Goal: Information Seeking & Learning: Learn about a topic

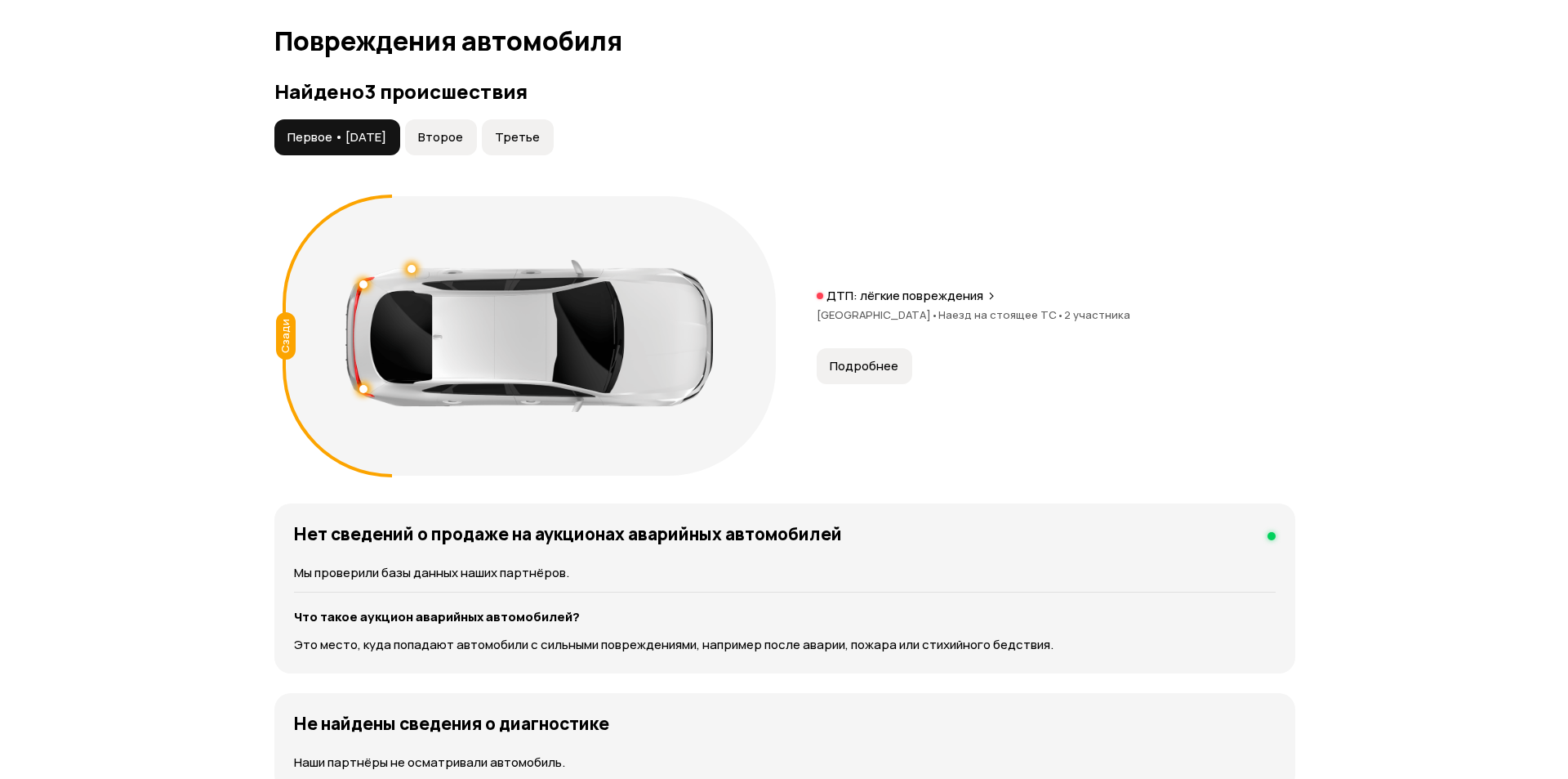
scroll to position [1760, 0]
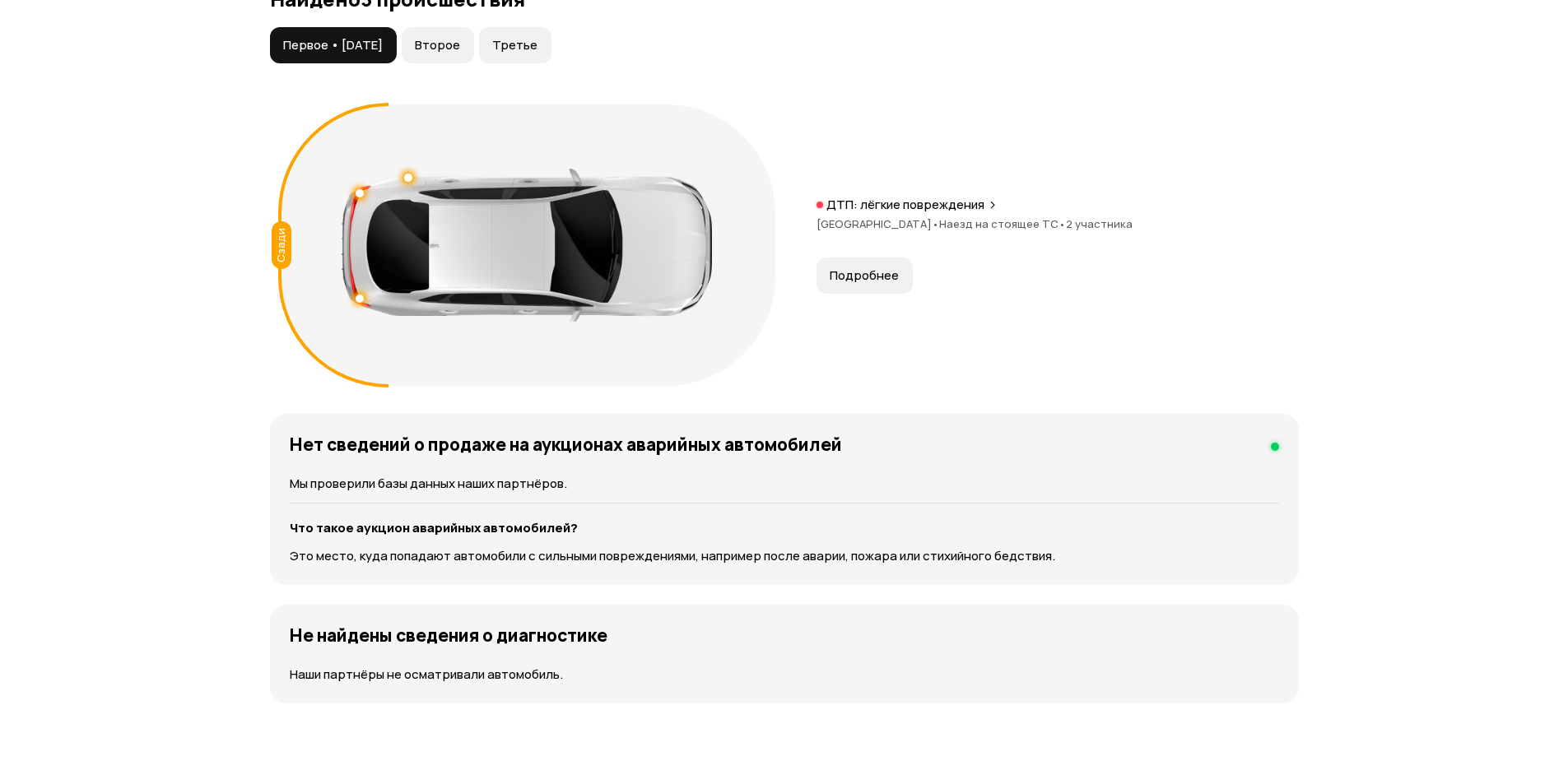
click at [862, 270] on span "Подробнее" at bounding box center [863, 276] width 69 height 16
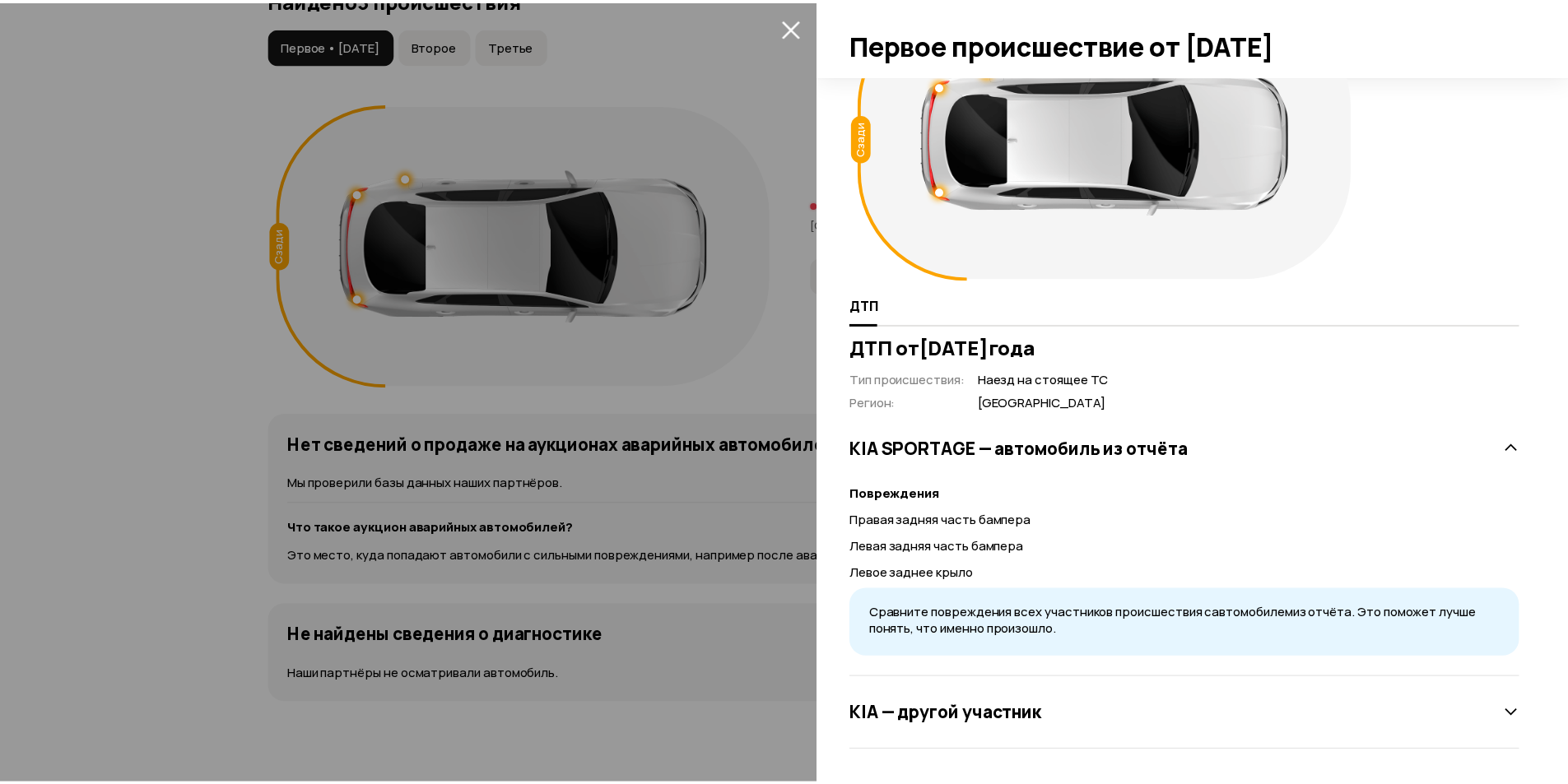
scroll to position [0, 0]
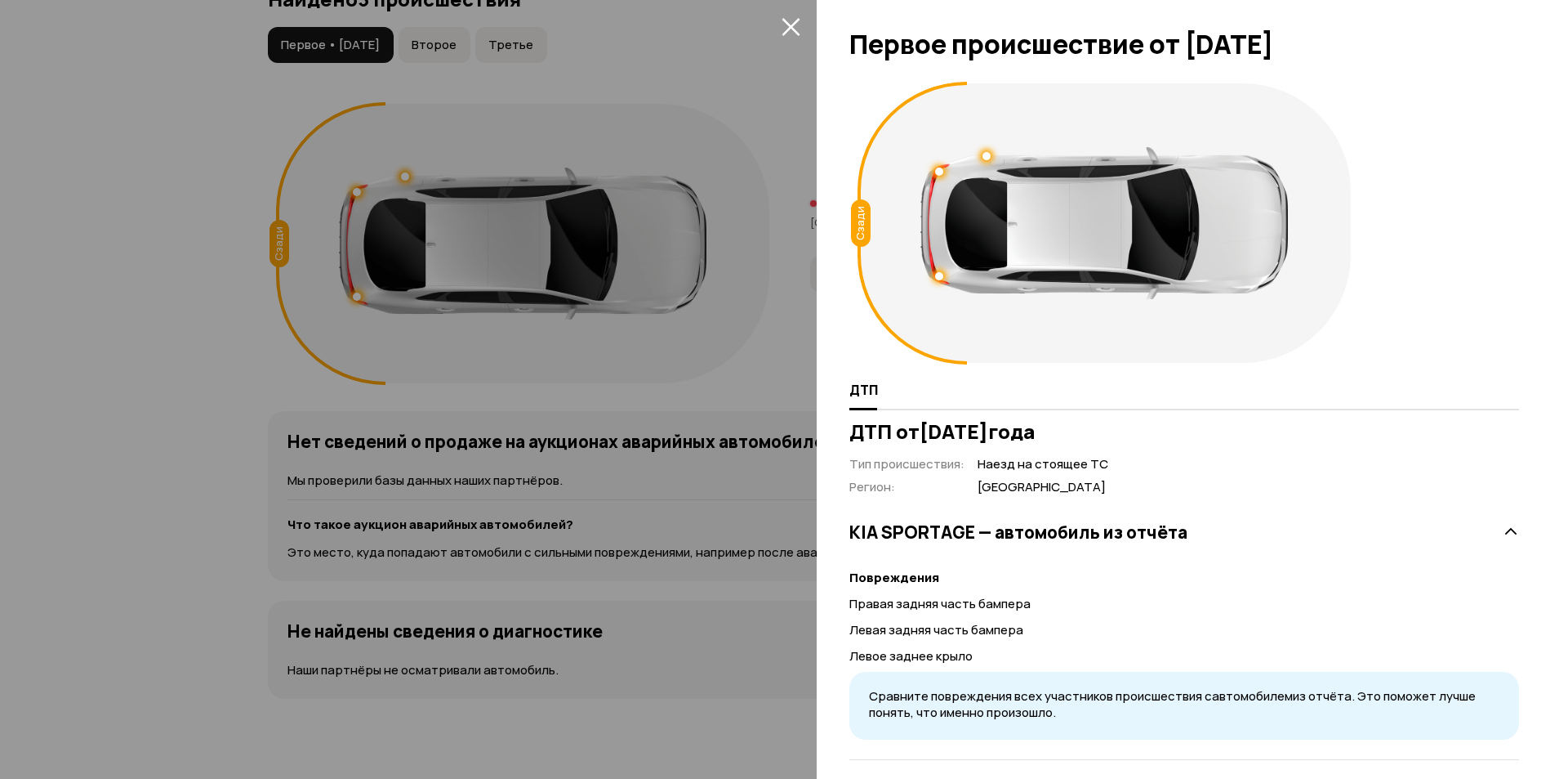
click at [789, 25] on icon "закрыть" at bounding box center [791, 27] width 18 height 18
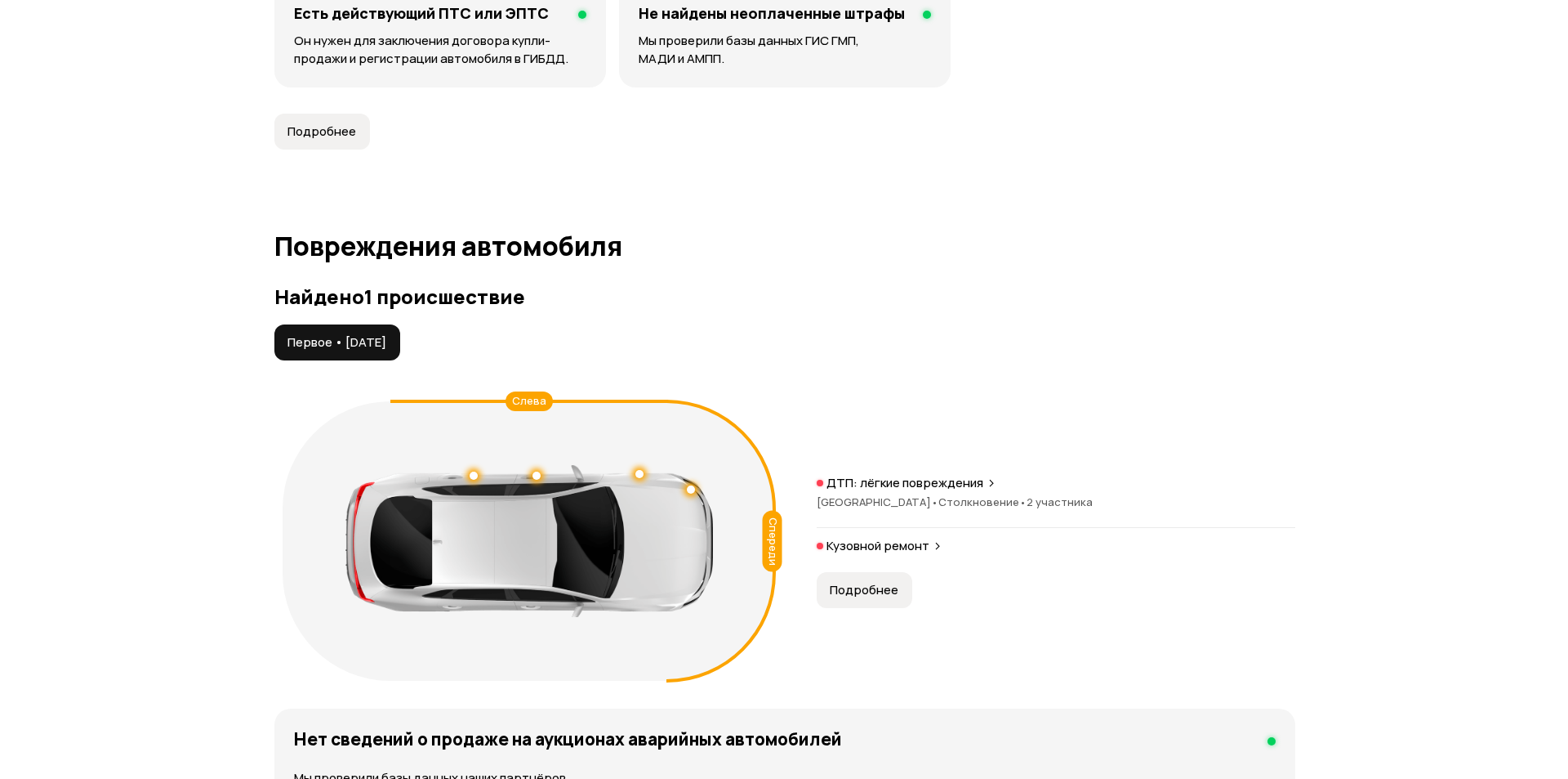
scroll to position [1575, 0]
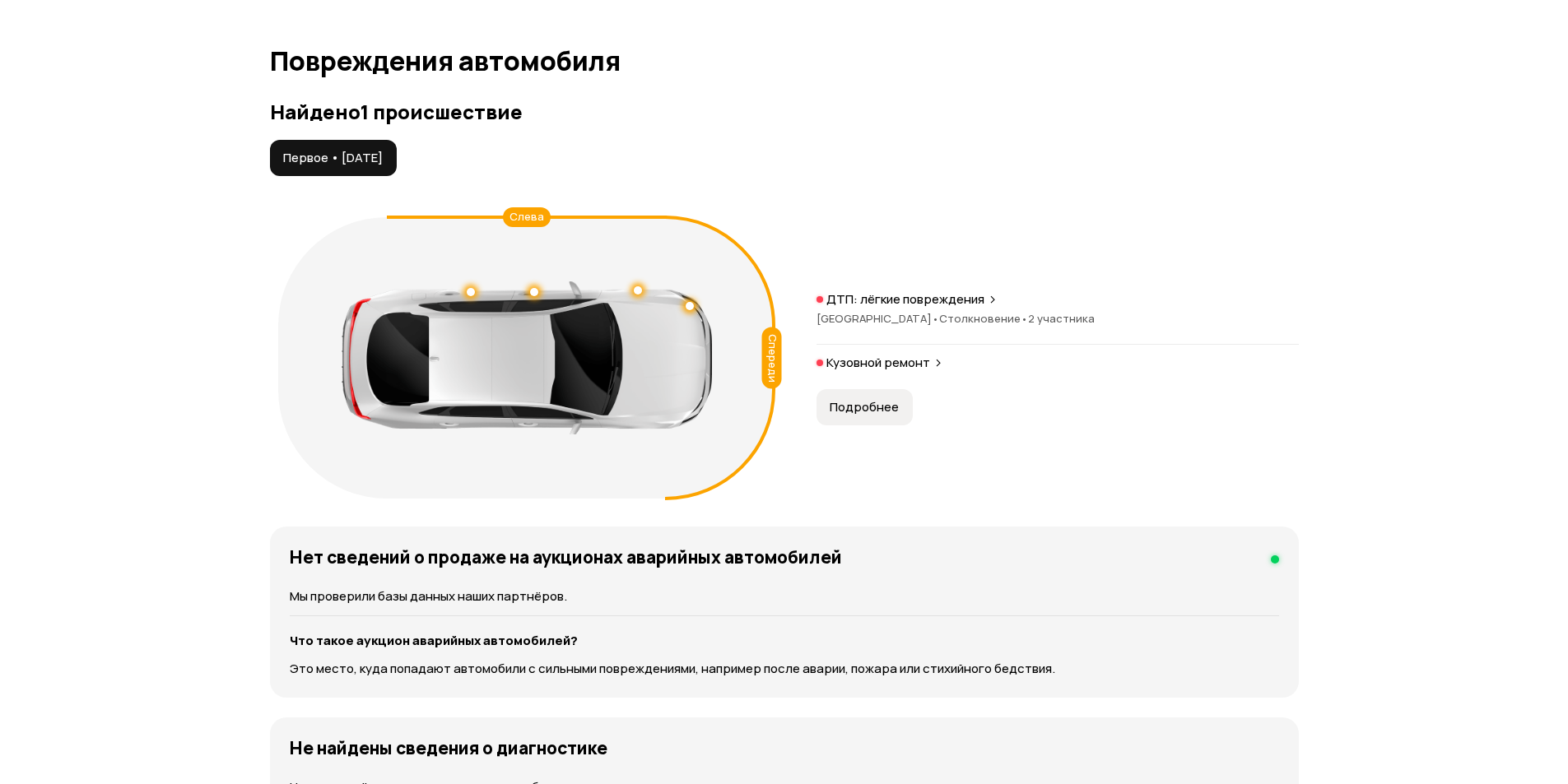
click at [881, 400] on span "Подробнее" at bounding box center [863, 408] width 69 height 16
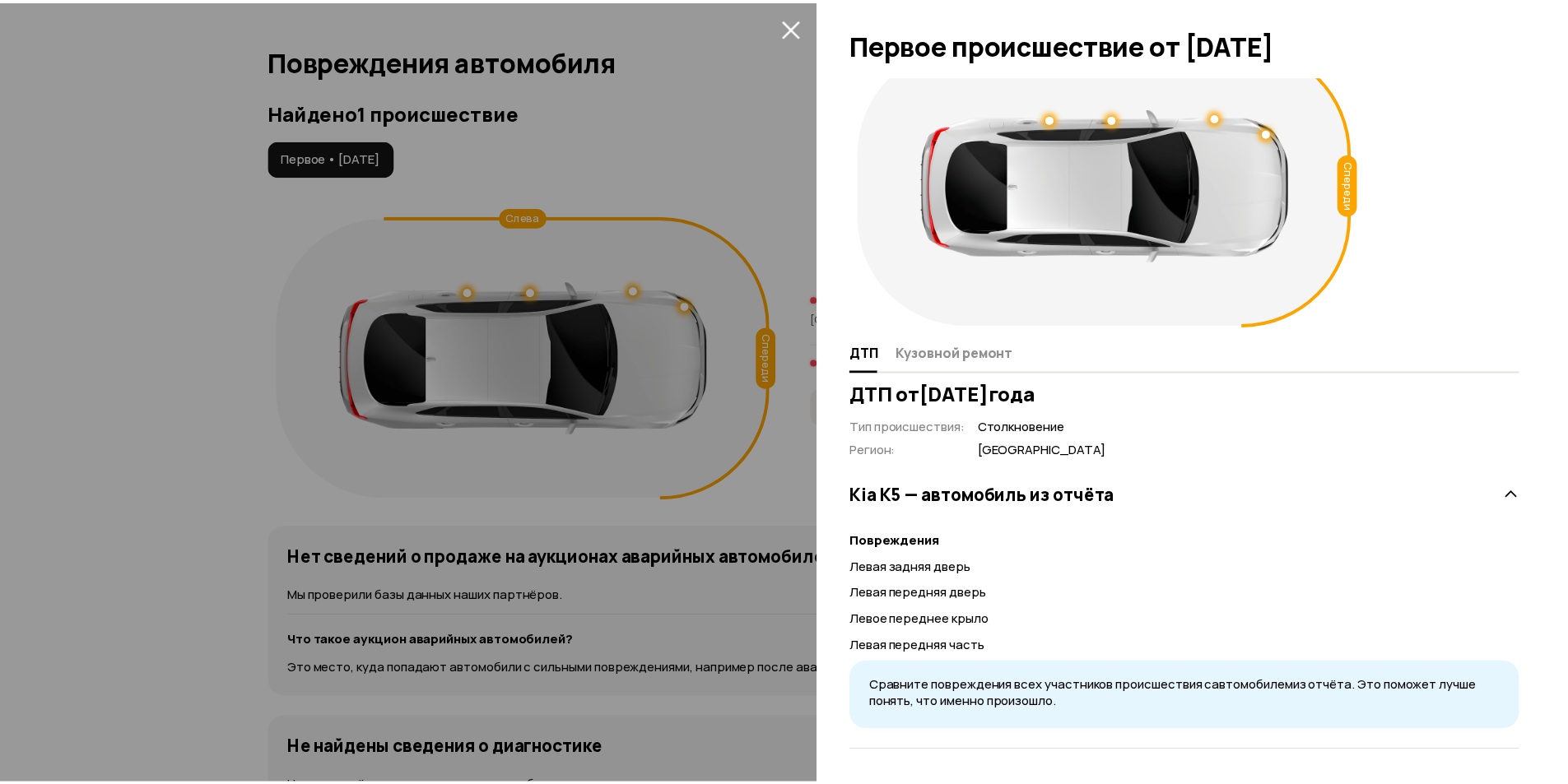
scroll to position [0, 0]
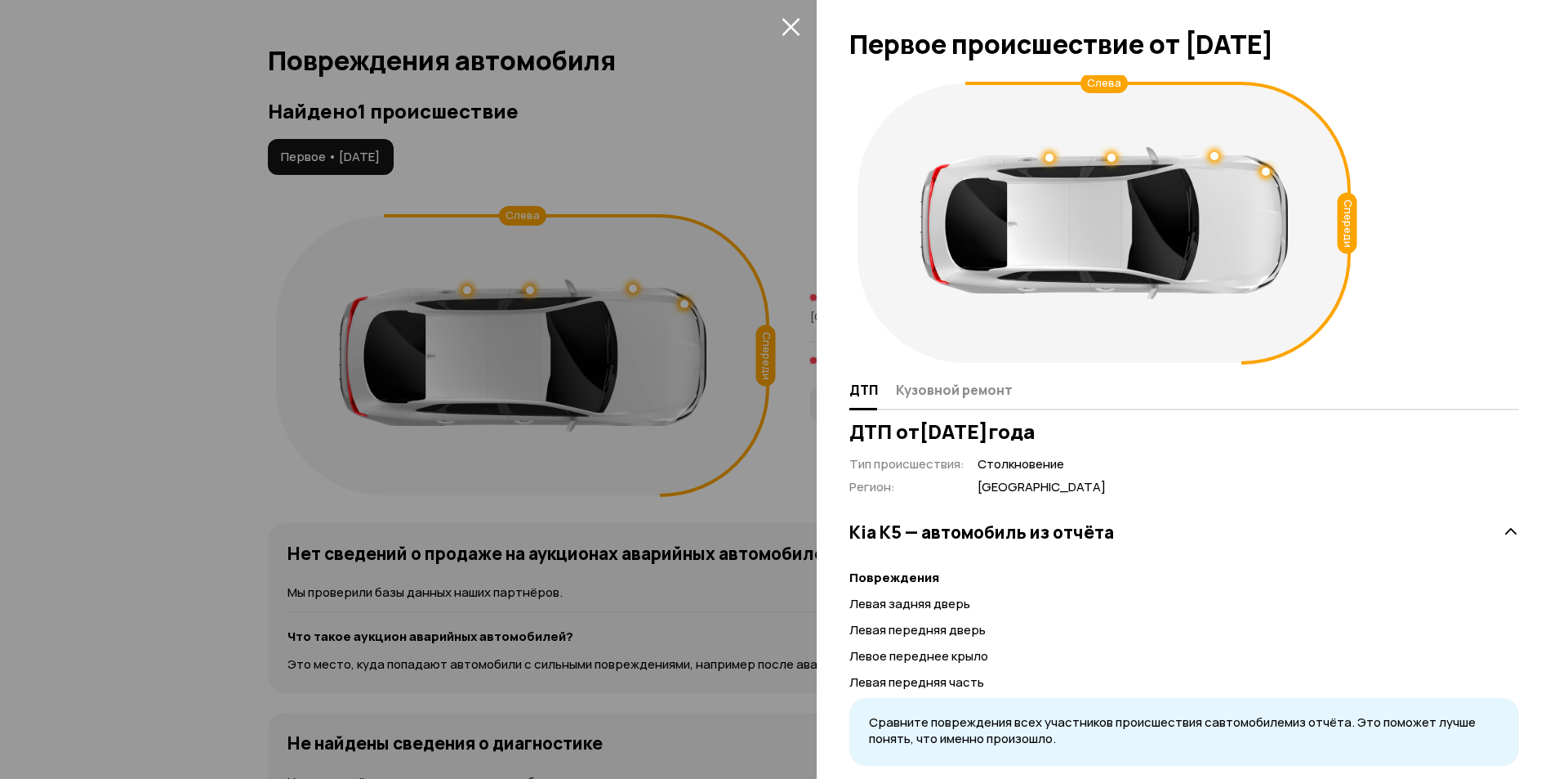
click at [791, 26] on icon "закрыть" at bounding box center [791, 27] width 18 height 18
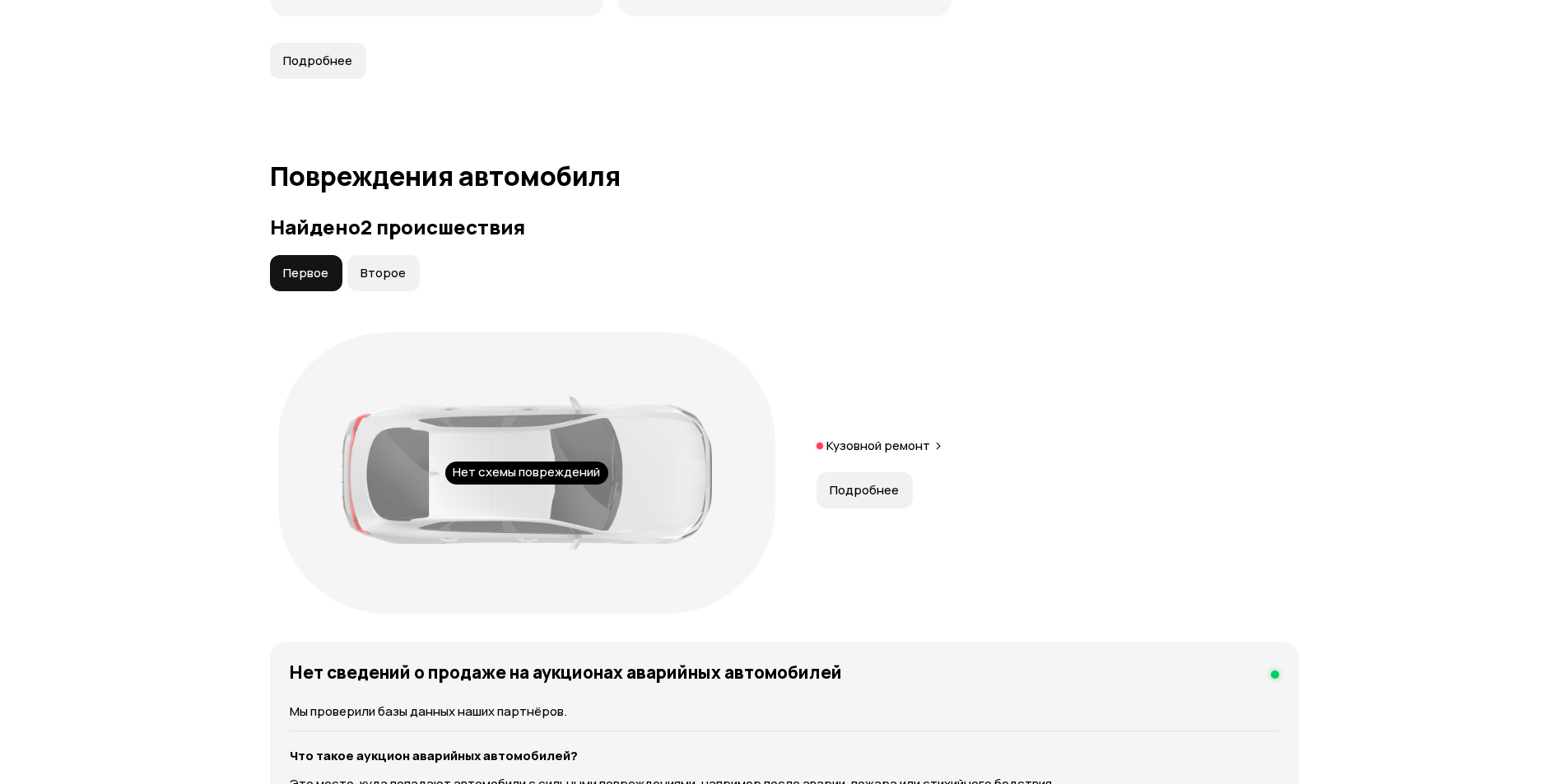
scroll to position [1700, 0]
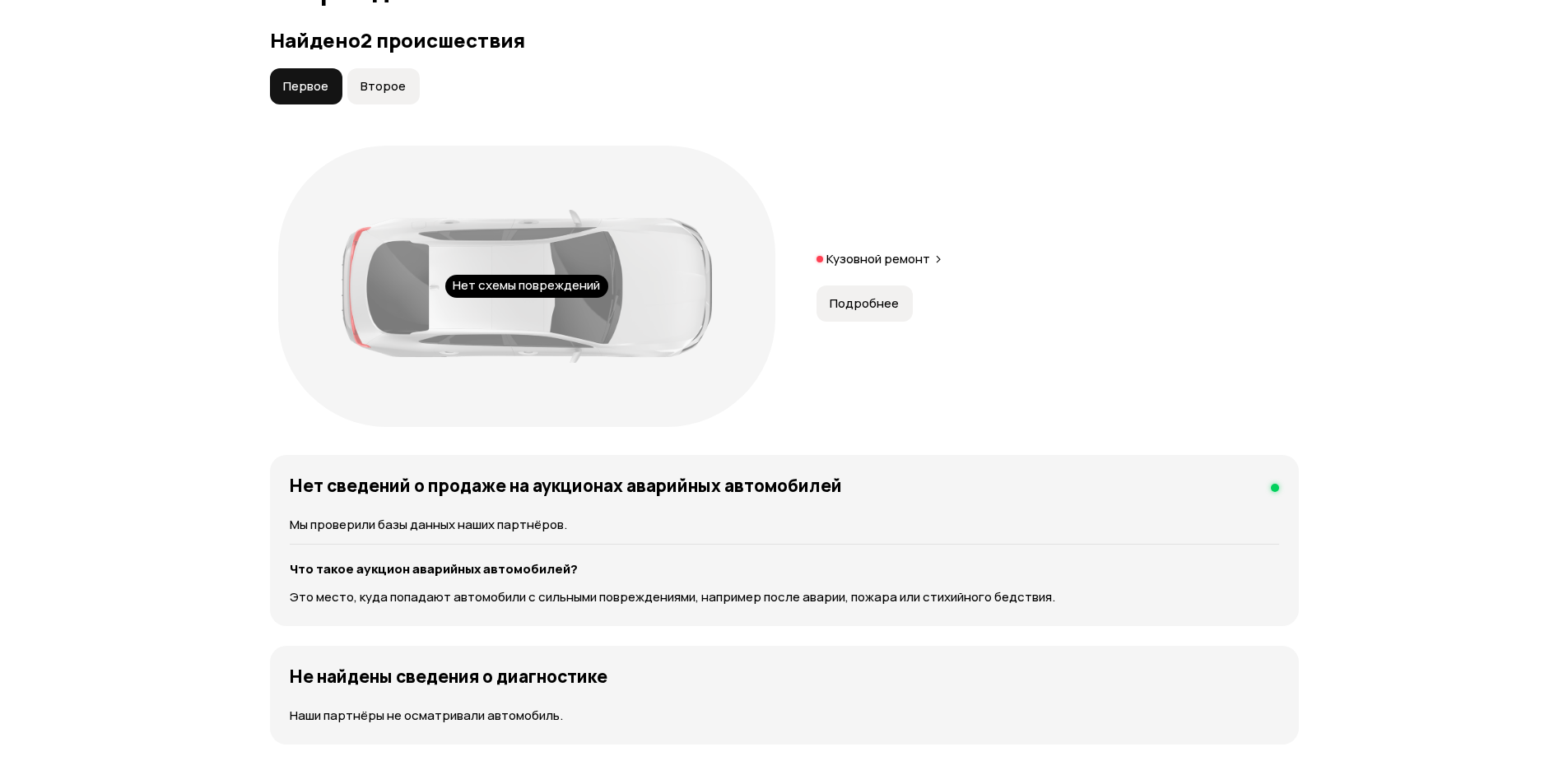
click at [853, 300] on span "Подробнее" at bounding box center [863, 303] width 69 height 16
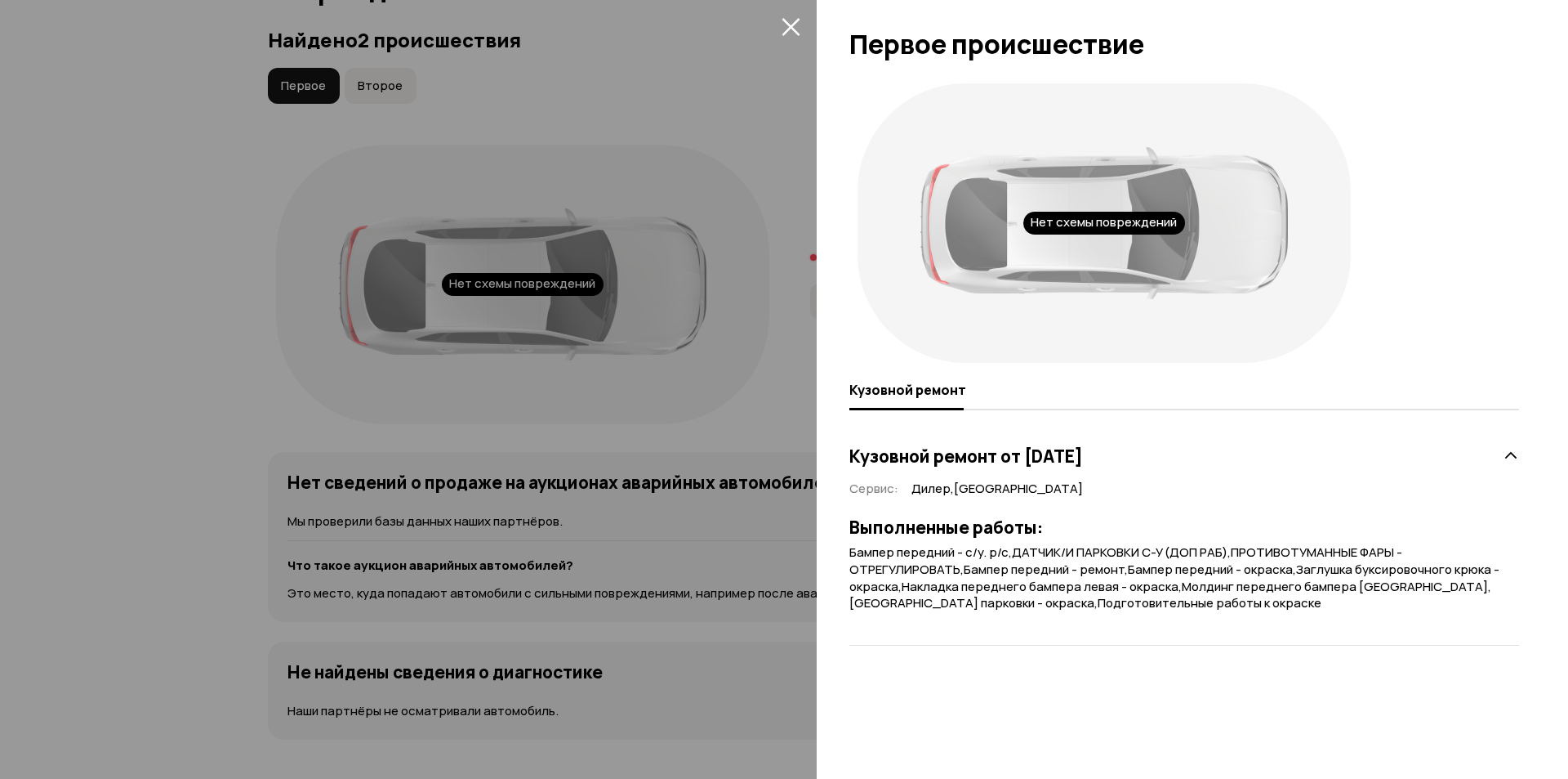
click at [790, 21] on icon "закрыть" at bounding box center [791, 26] width 19 height 19
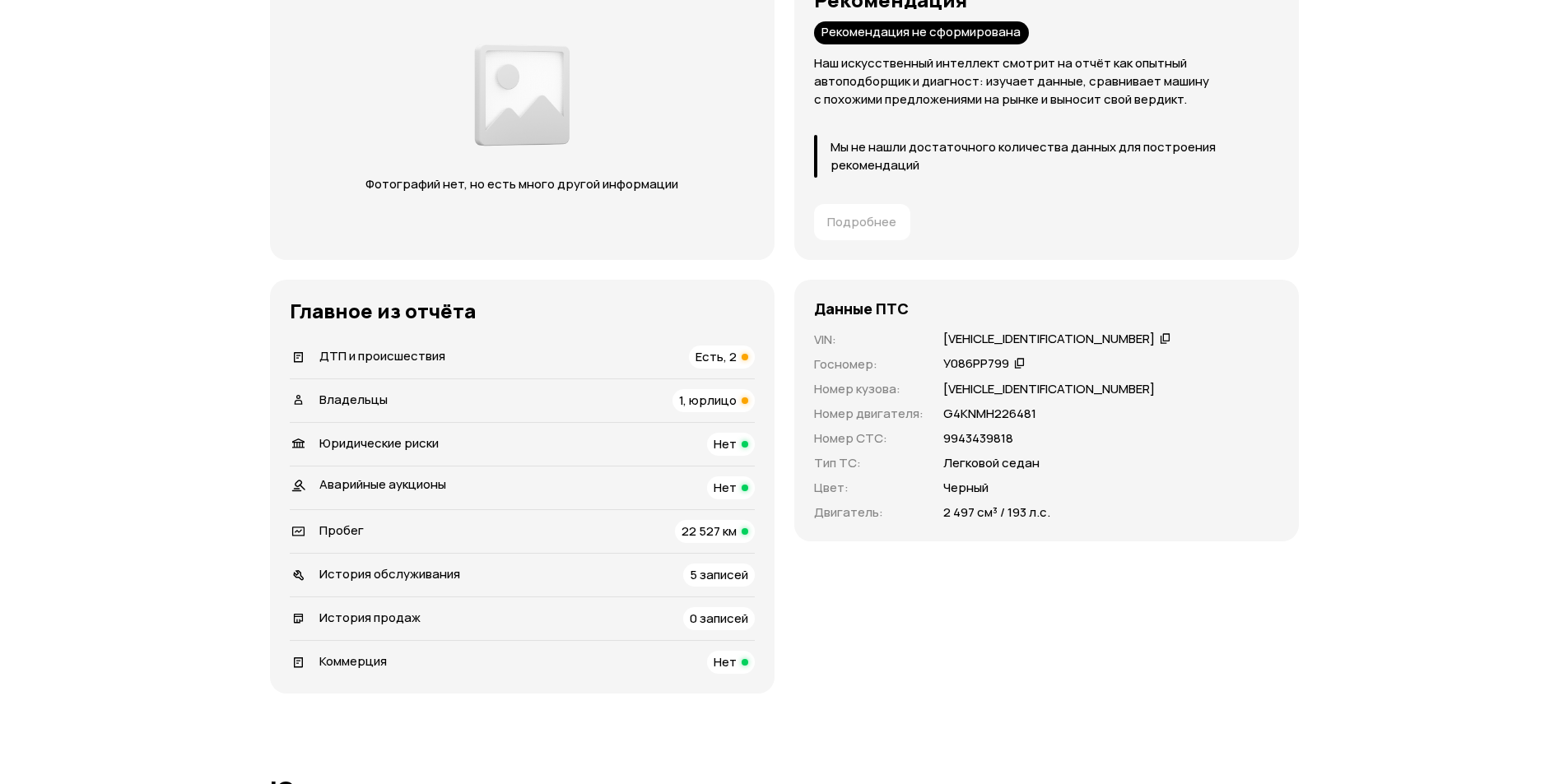
scroll to position [345, 0]
